Goal: Find specific page/section: Find specific page/section

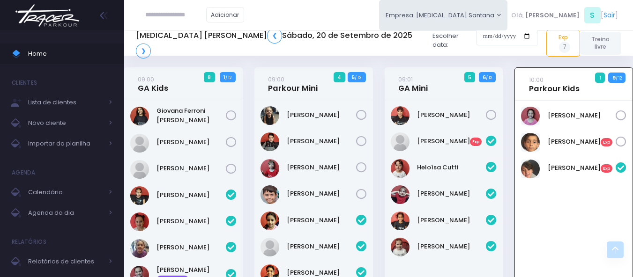
scroll to position [1024, 0]
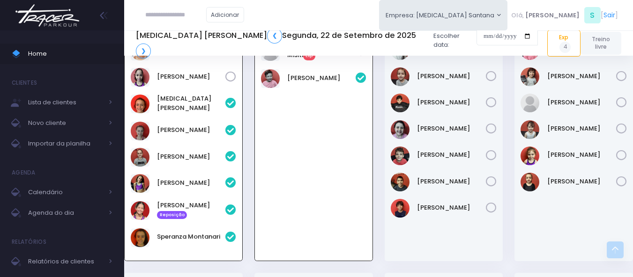
scroll to position [234, 0]
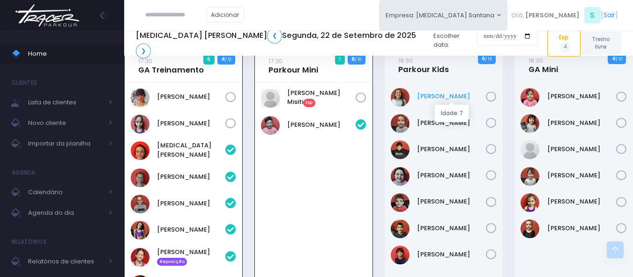
click at [440, 95] on link "[PERSON_NAME]" at bounding box center [451, 96] width 69 height 9
click at [434, 230] on link "Noah Amorim" at bounding box center [451, 228] width 69 height 9
click at [55, 7] on img at bounding box center [47, 15] width 71 height 33
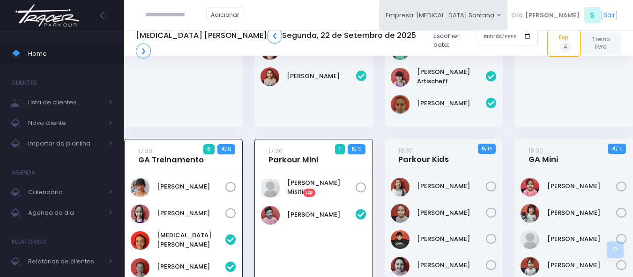
scroll to position [191, 0]
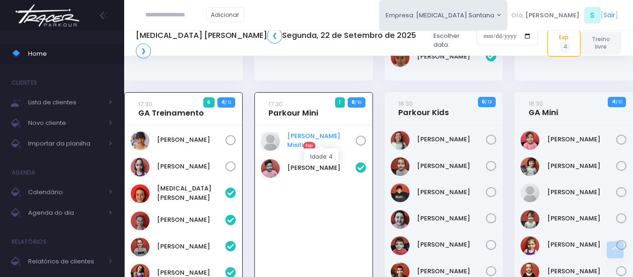
click at [307, 141] on link "Bernardo O. Misiti Exp" at bounding box center [321, 141] width 68 height 19
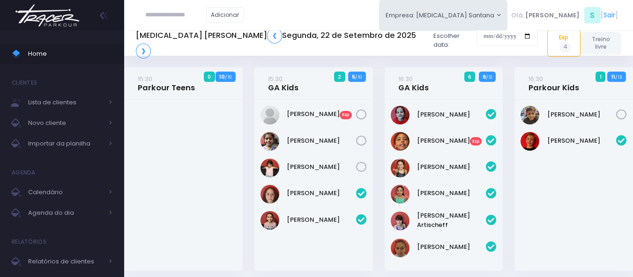
scroll to position [0, 0]
click at [187, 21] on input "text" at bounding box center [175, 15] width 61 height 18
paste input "*********"
drag, startPoint x: 154, startPoint y: 15, endPoint x: 119, endPoint y: 15, distance: 34.7
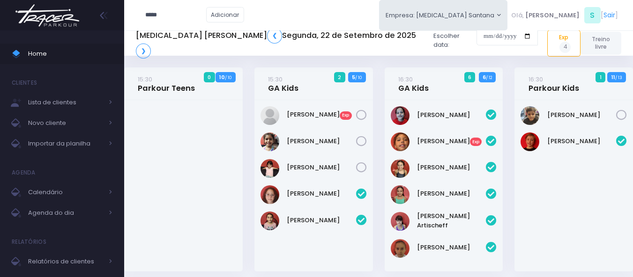
type input "*****"
click input "submit" at bounding box center [0, 0] width 0 height 0
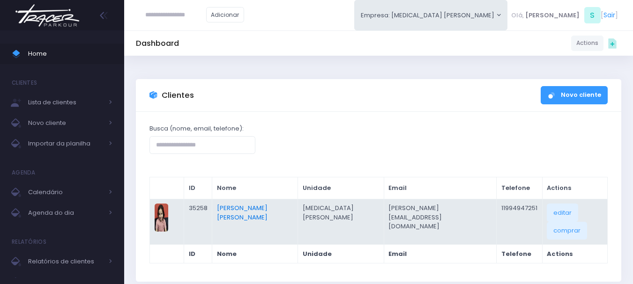
click at [267, 210] on link "[PERSON_NAME] [PERSON_NAME]" at bounding box center [242, 213] width 51 height 18
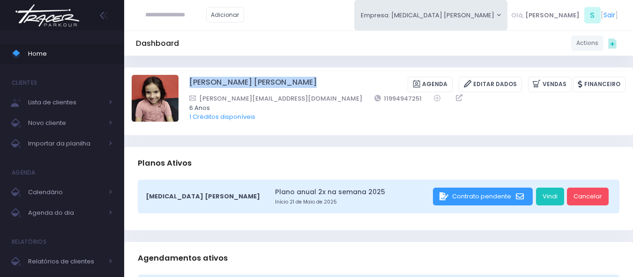
drag, startPoint x: 292, startPoint y: 84, endPoint x: 183, endPoint y: 83, distance: 109.6
click at [183, 83] on div "Liz Stetz Tavernaro Torres Agenda Editar Dados Vendas Financeiro" at bounding box center [379, 101] width 494 height 52
copy div "Liz Stetz Tavernaro Torres"
click at [247, 163] on div "Planos Ativos" at bounding box center [378, 163] width 509 height 33
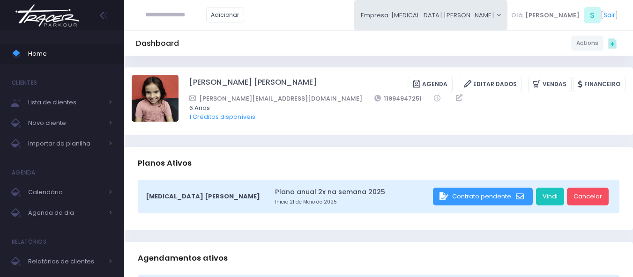
click at [40, 14] on img at bounding box center [47, 15] width 71 height 33
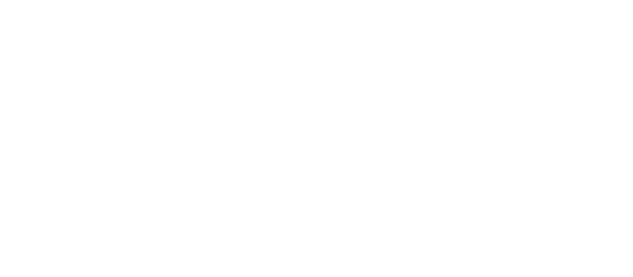
scroll to position [285, 0]
